Goal: Register for event/course

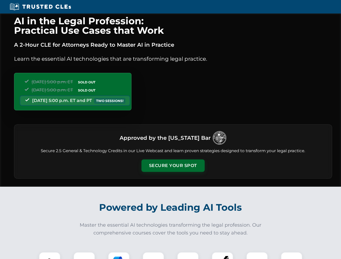
click at [173, 166] on button "Secure Your Spot" at bounding box center [172, 165] width 63 height 12
click at [50, 255] on img at bounding box center [50, 263] width 16 height 16
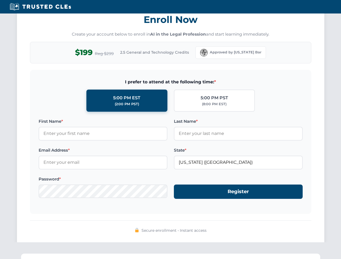
scroll to position [529, 0]
